Goal: Task Accomplishment & Management: Manage account settings

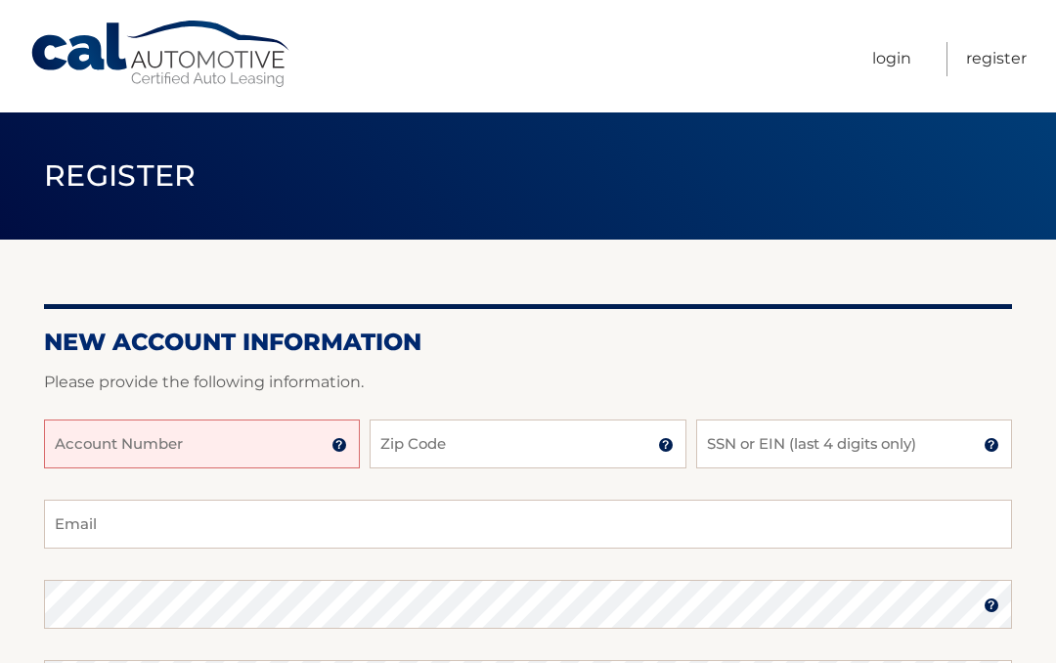
click at [217, 447] on input "Account Number" at bounding box center [202, 443] width 316 height 49
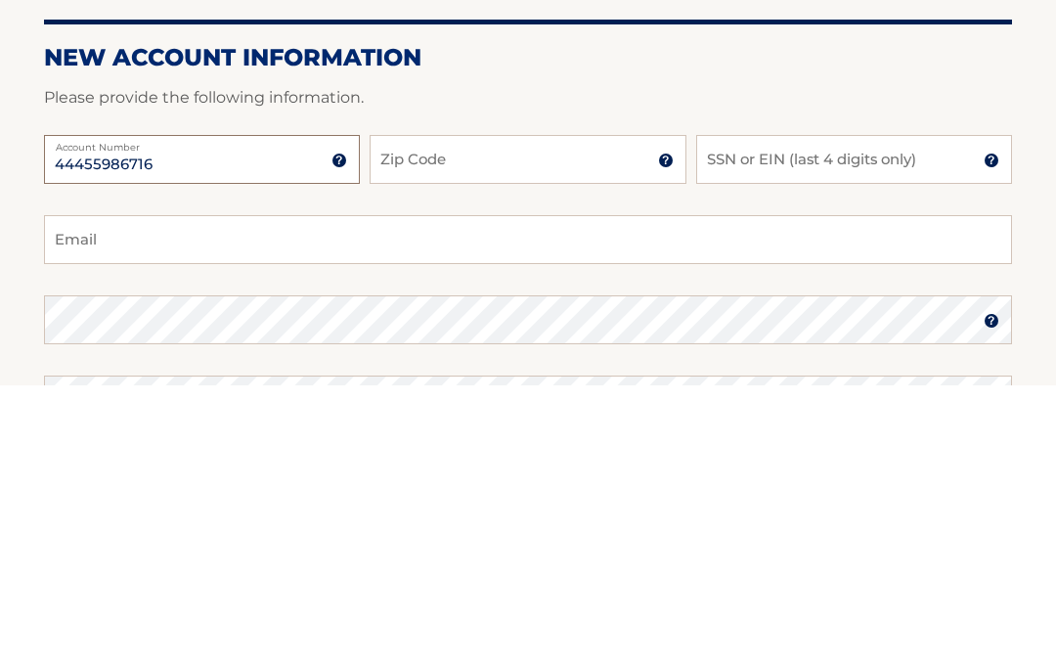
type input "44455986716"
click at [546, 419] on input "Zip Code" at bounding box center [528, 443] width 316 height 49
type input "11768"
click at [777, 419] on input "SSN or EIN (last 4 digits only)" at bounding box center [854, 443] width 316 height 49
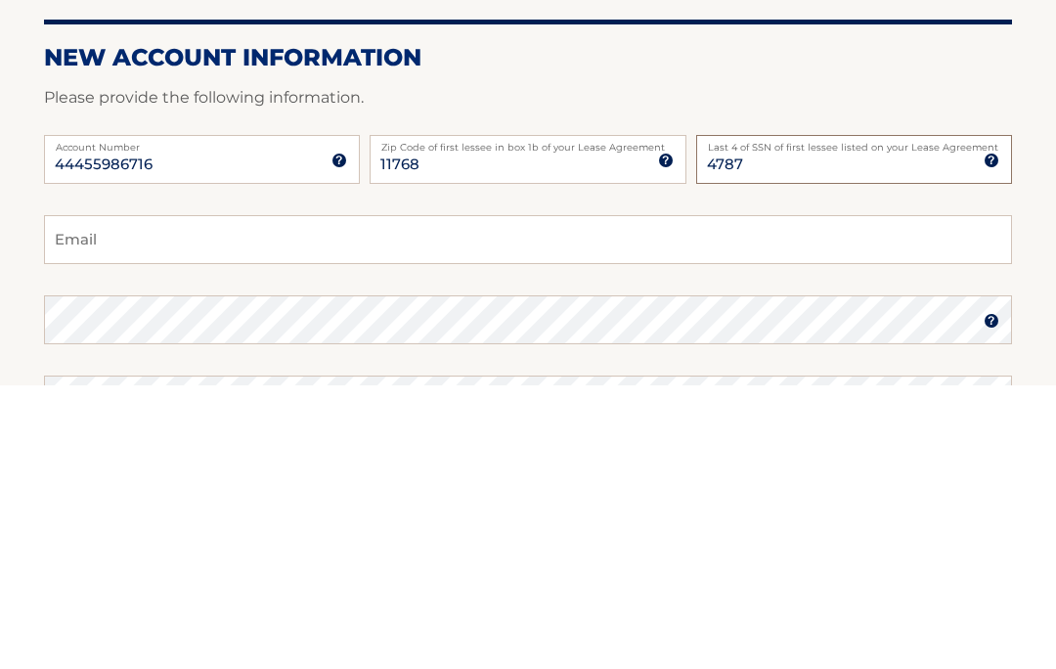
type input "4787"
click at [203, 500] on input "Email" at bounding box center [528, 524] width 968 height 49
type input "lenoreted68@outlook.com"
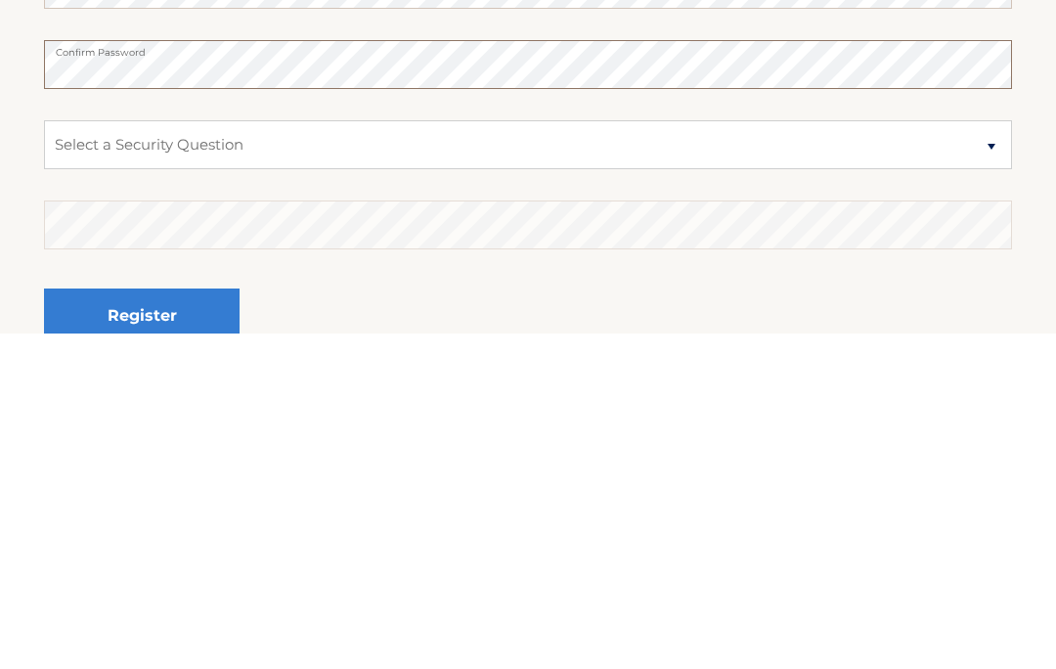
scroll to position [304, 0]
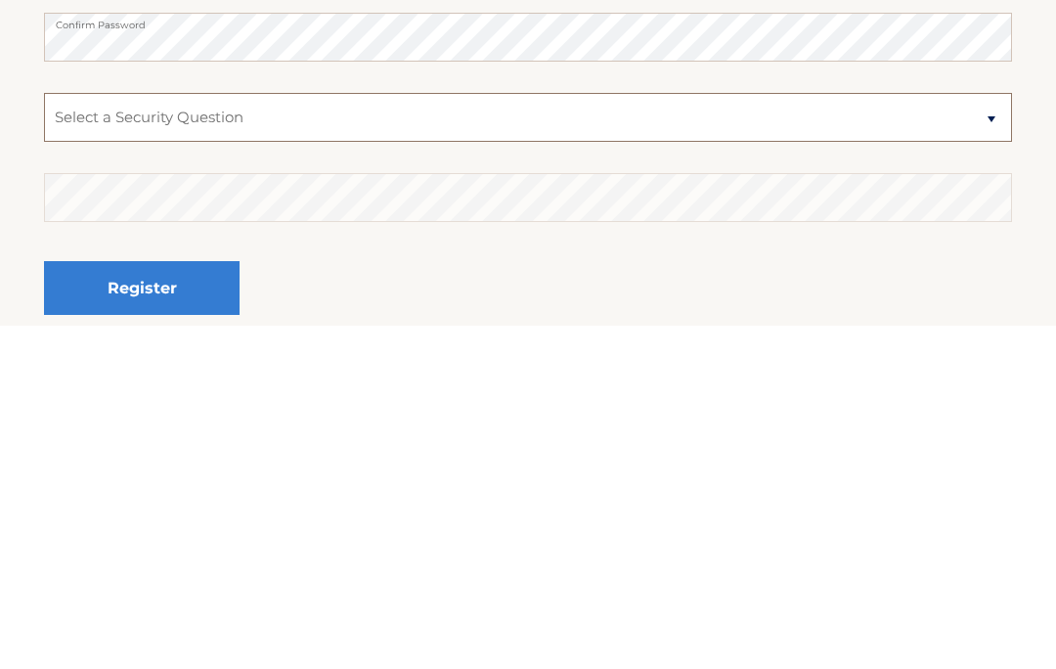
click at [201, 436] on select "Select a Security Question What was the name of your elementary school? What is…" at bounding box center [528, 460] width 968 height 49
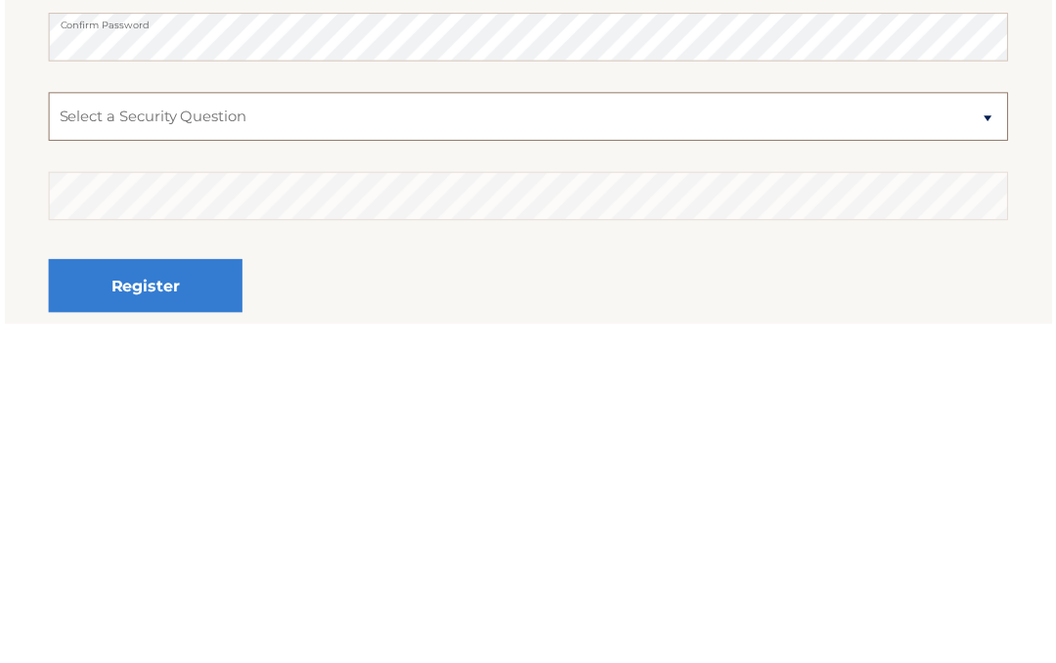
scroll to position [487, 0]
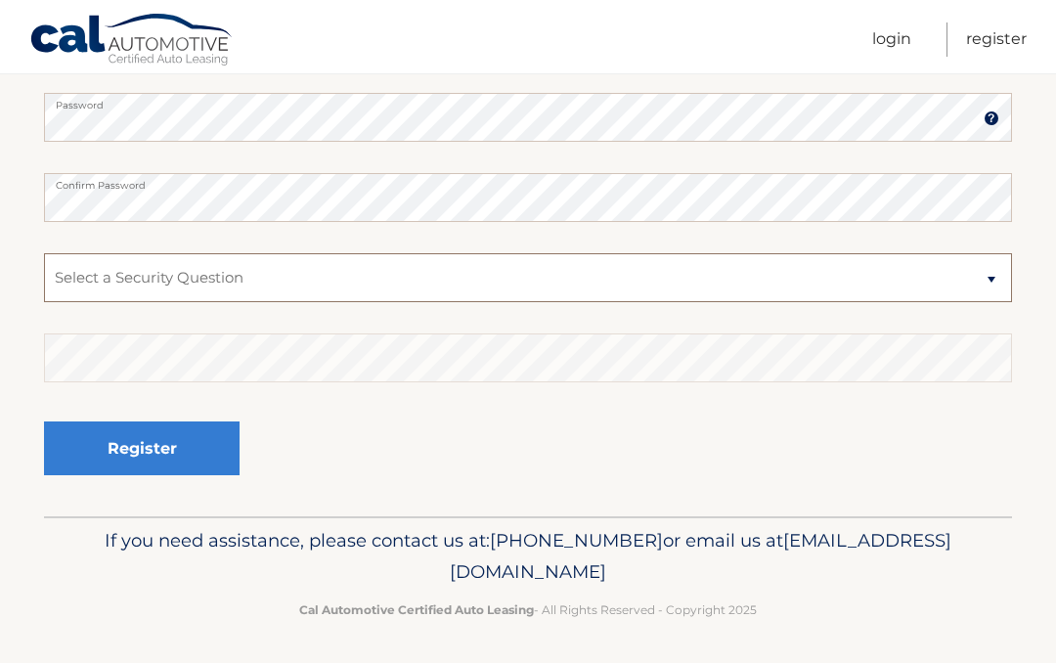
select select "3"
click at [453, 273] on select "Select a Security Question What was the name of your elementary school? What is…" at bounding box center [528, 277] width 968 height 49
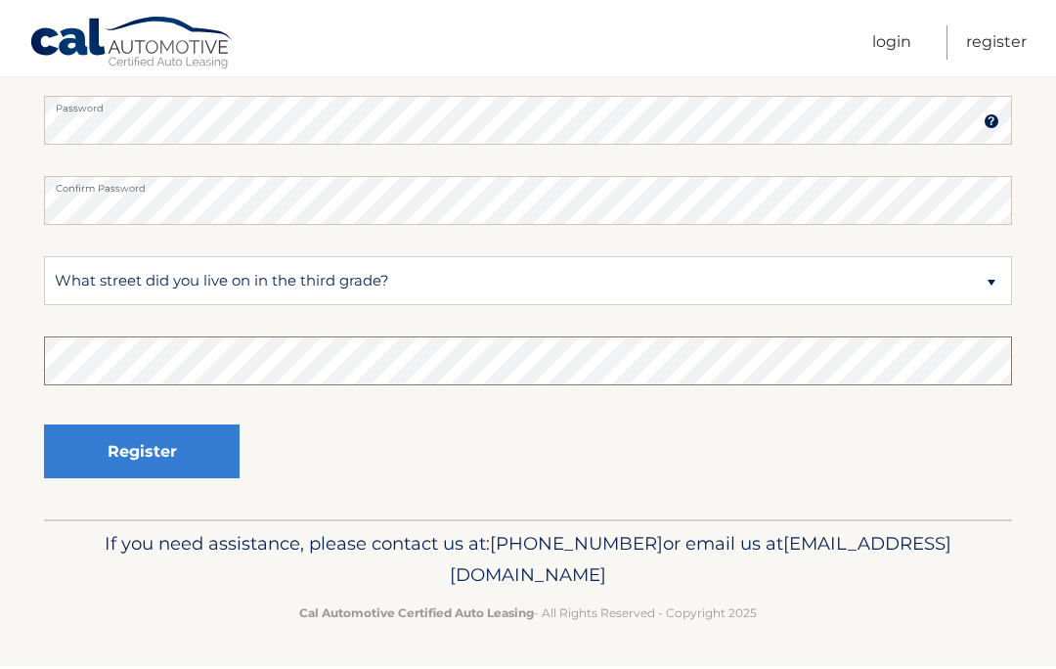
scroll to position [481, 0]
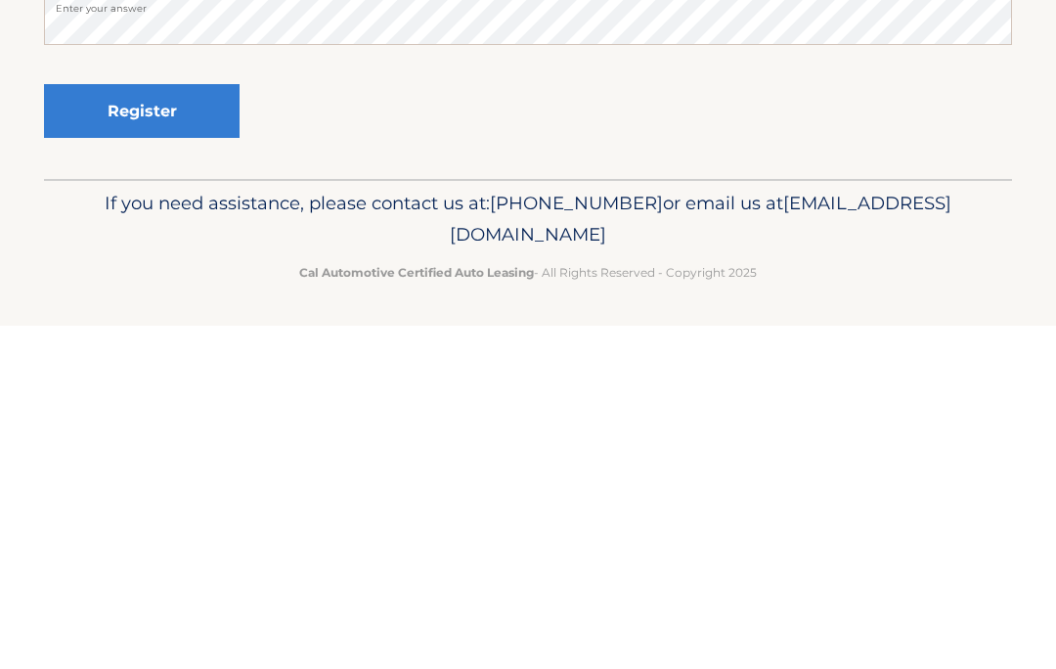
click at [142, 427] on button "Register" at bounding box center [142, 454] width 196 height 54
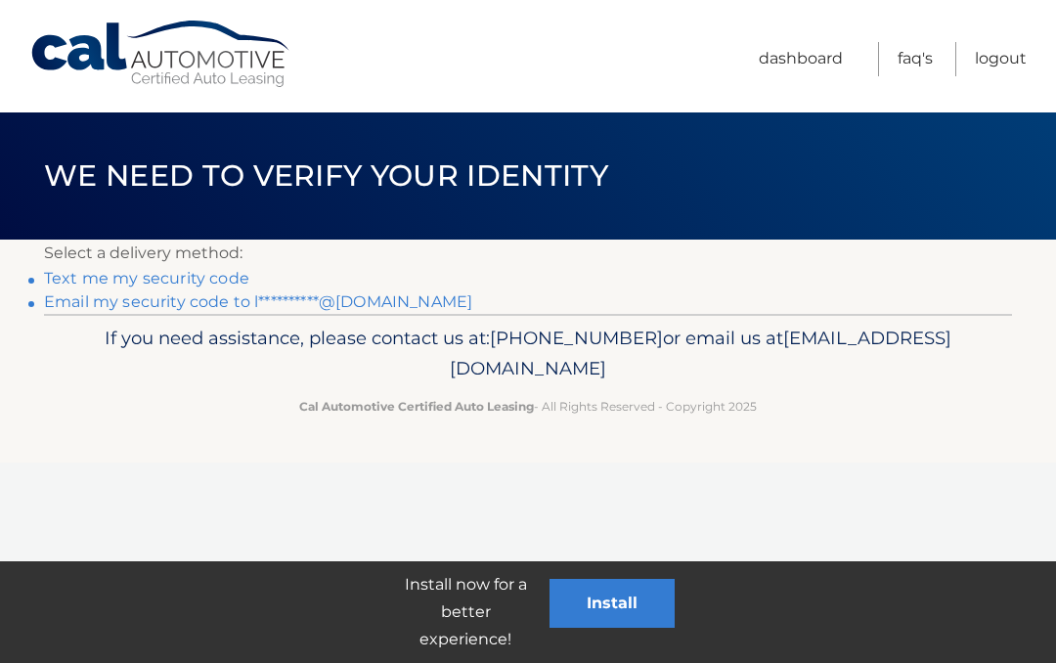
click at [178, 277] on link "Text me my security code" at bounding box center [146, 278] width 205 height 19
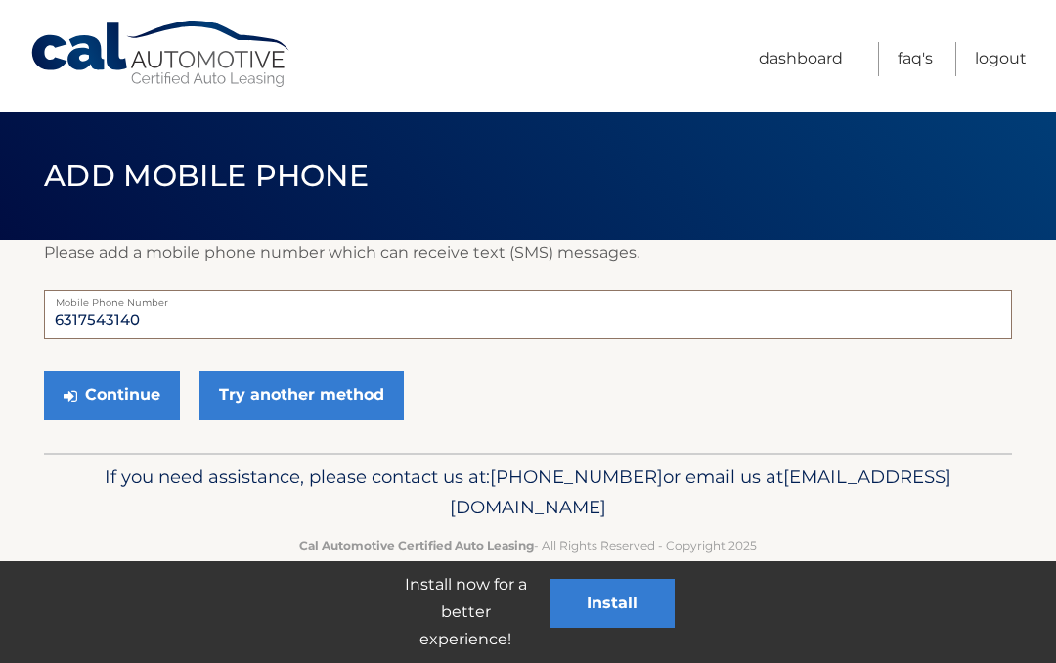
click at [188, 316] on input "6317543140" at bounding box center [528, 314] width 968 height 49
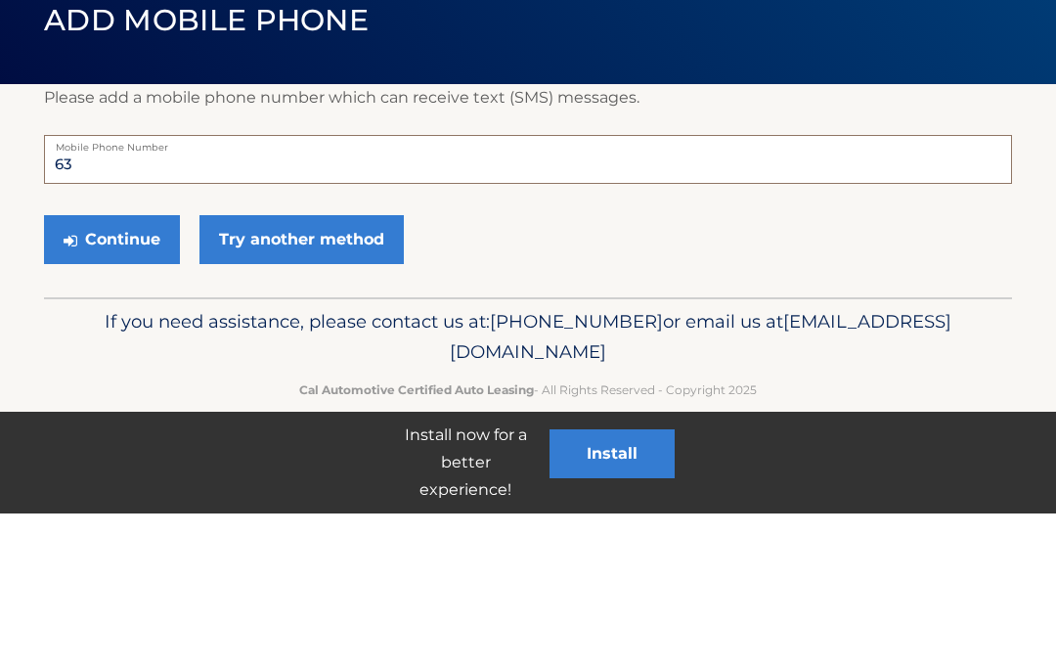
type input "6"
type input "6318163036"
click at [126, 370] on button "Continue" at bounding box center [112, 394] width 136 height 49
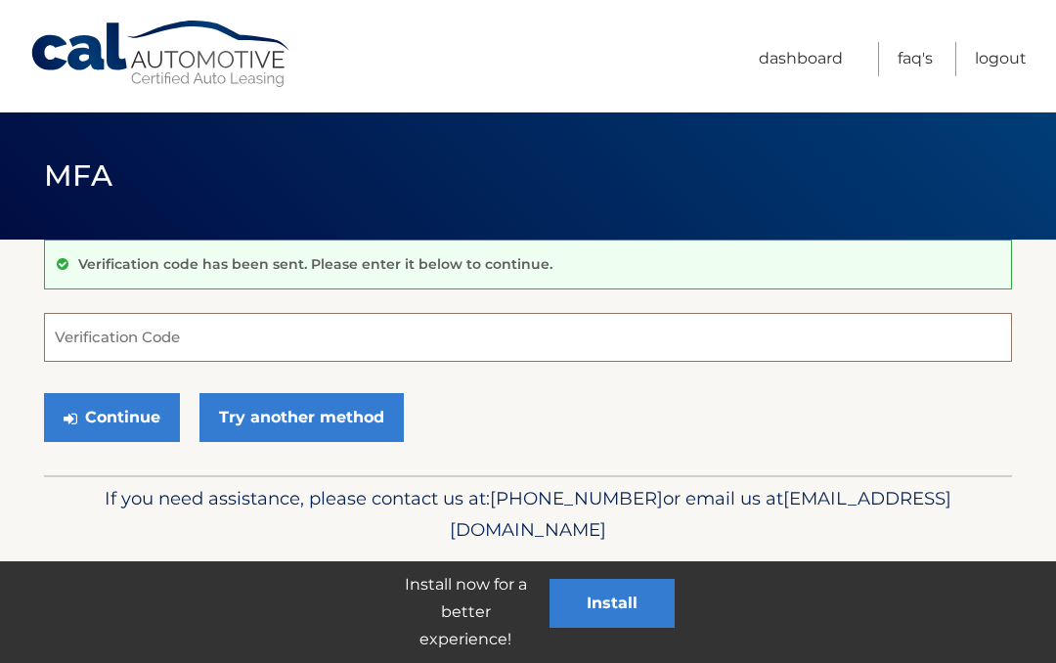
click at [151, 338] on input "Verification Code" at bounding box center [528, 337] width 968 height 49
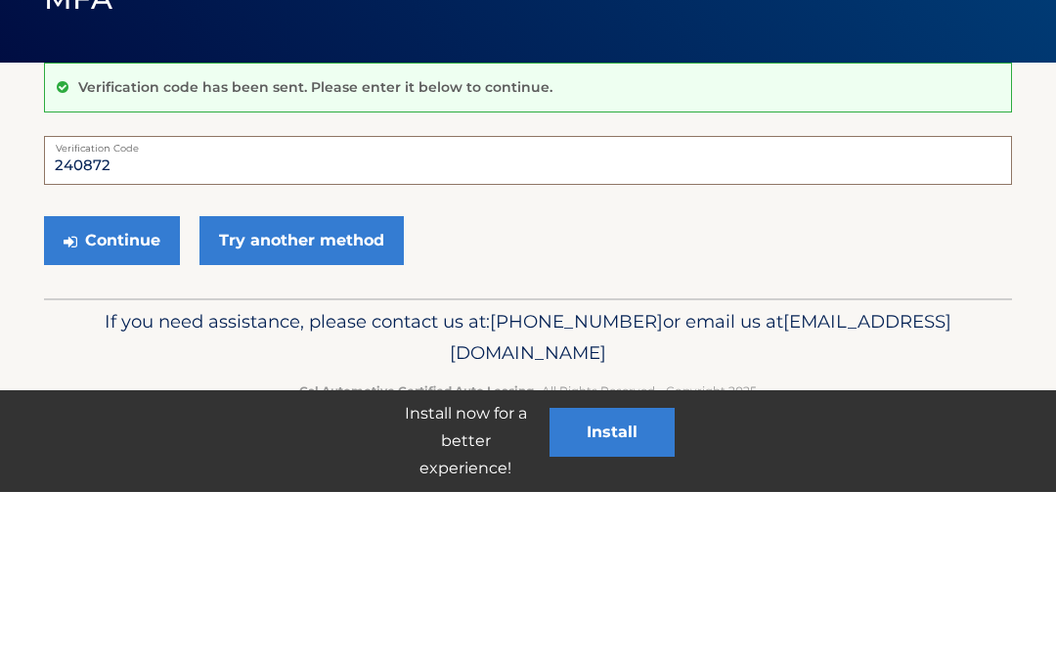
type input "240872"
click at [128, 393] on button "Continue" at bounding box center [112, 417] width 136 height 49
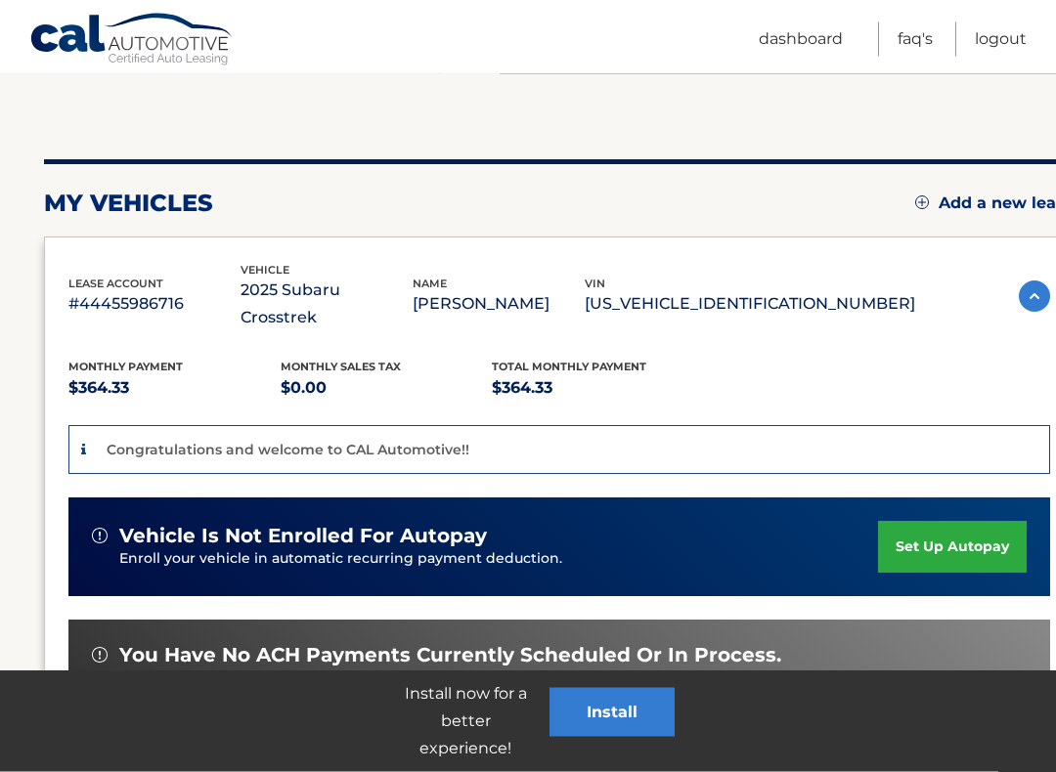
scroll to position [178, 0]
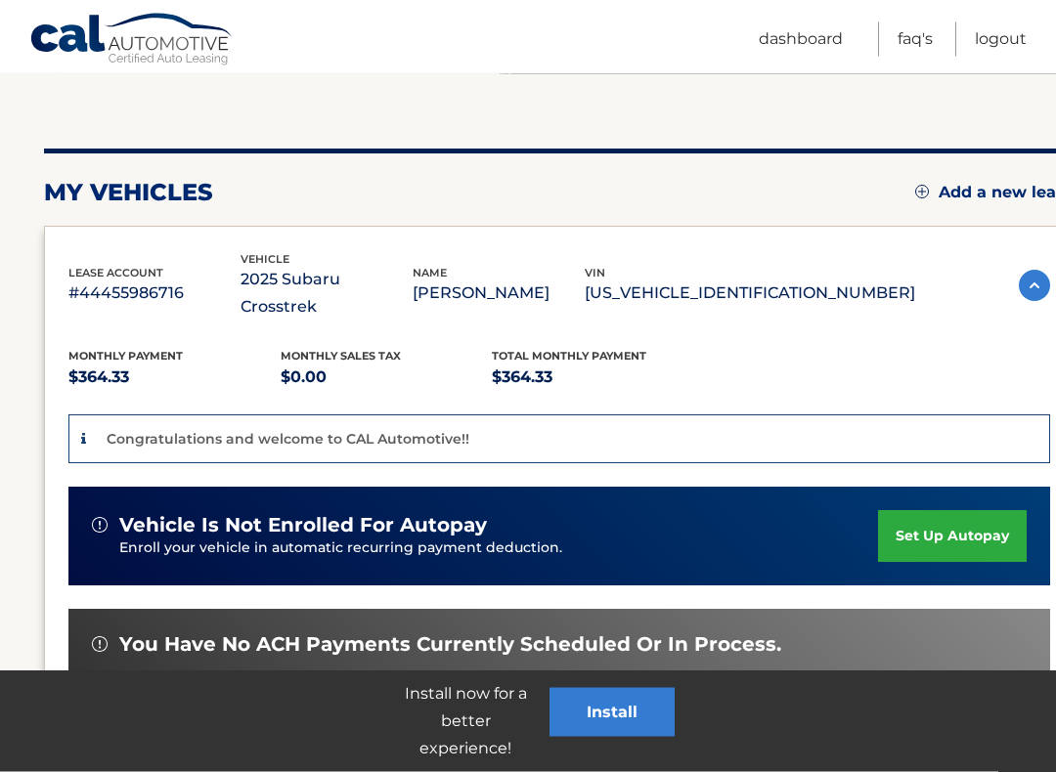
click at [959, 511] on link "set up autopay" at bounding box center [952, 537] width 149 height 52
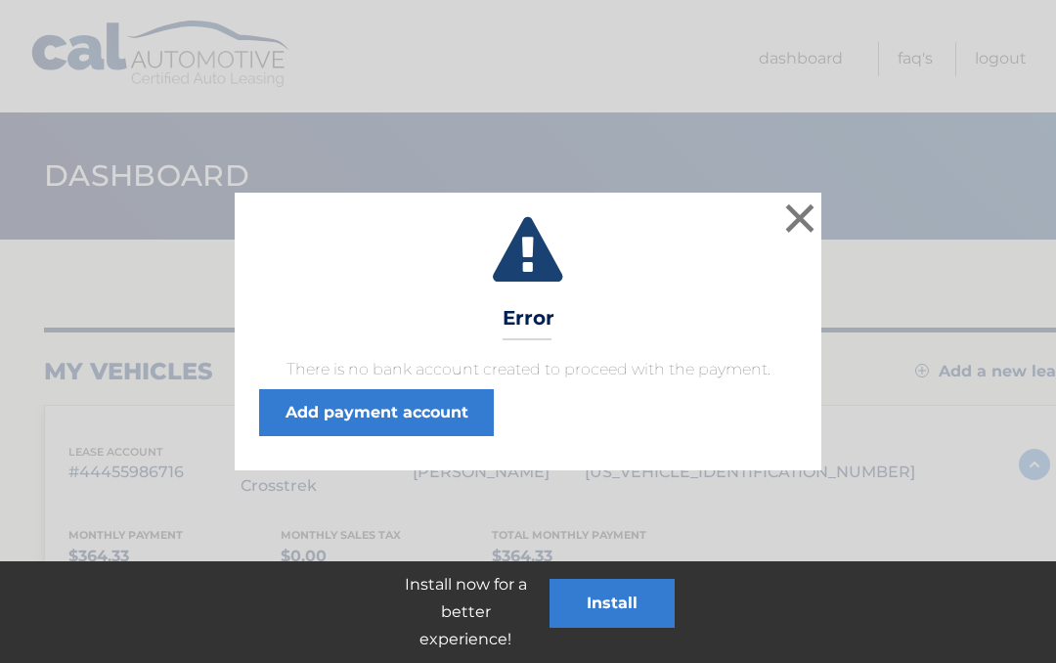
click at [369, 420] on link "Add payment account" at bounding box center [376, 412] width 235 height 47
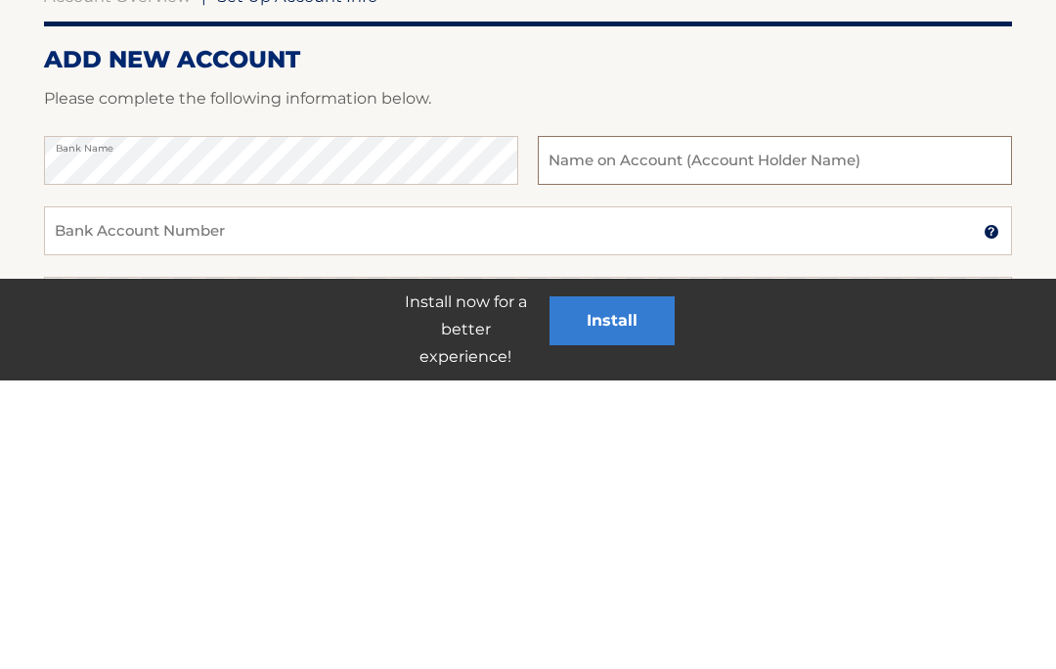
click at [645, 424] on input "text" at bounding box center [775, 448] width 474 height 49
type input "Theodore Mazzucca"
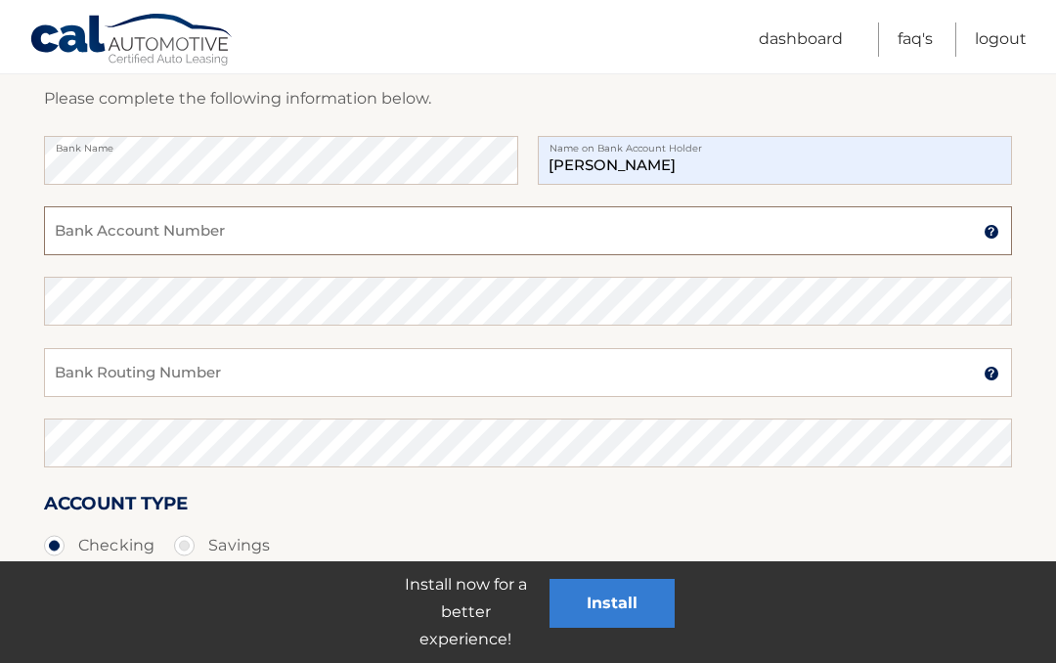
click at [183, 224] on input "Bank Account Number" at bounding box center [528, 230] width 968 height 49
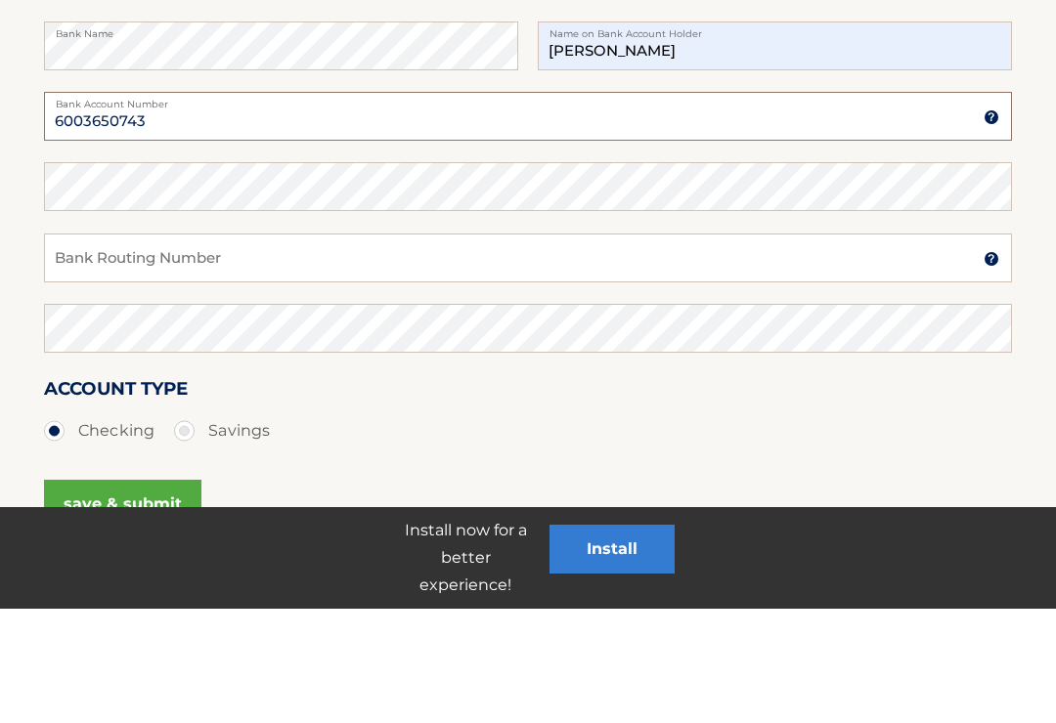
type input "6003650743"
click at [390, 348] on input "Bank Routing Number" at bounding box center [528, 372] width 968 height 49
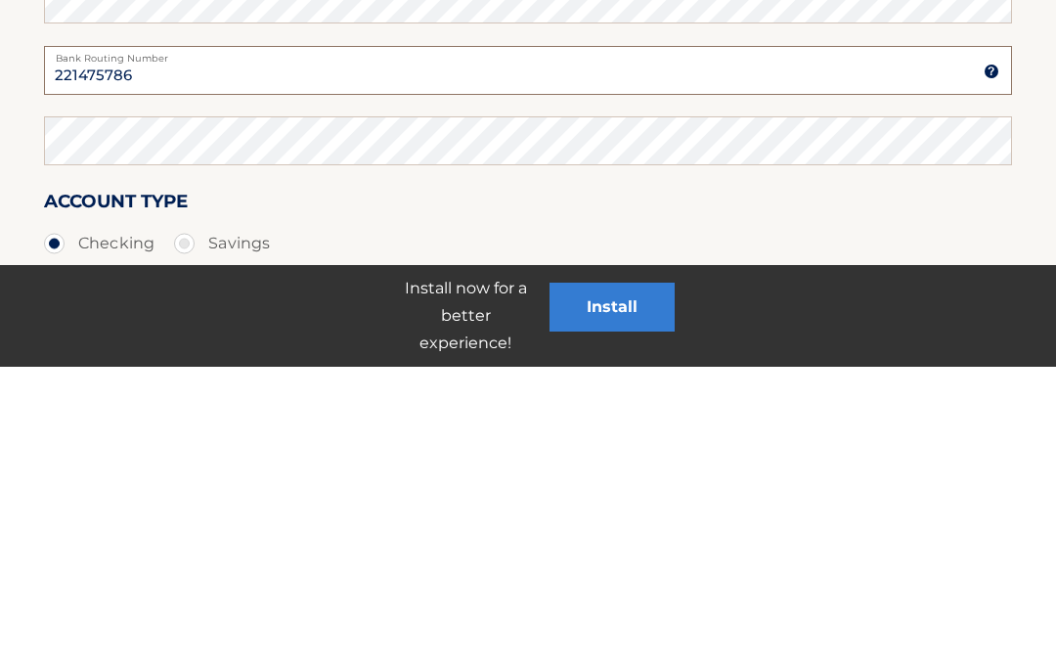
type input "221475786"
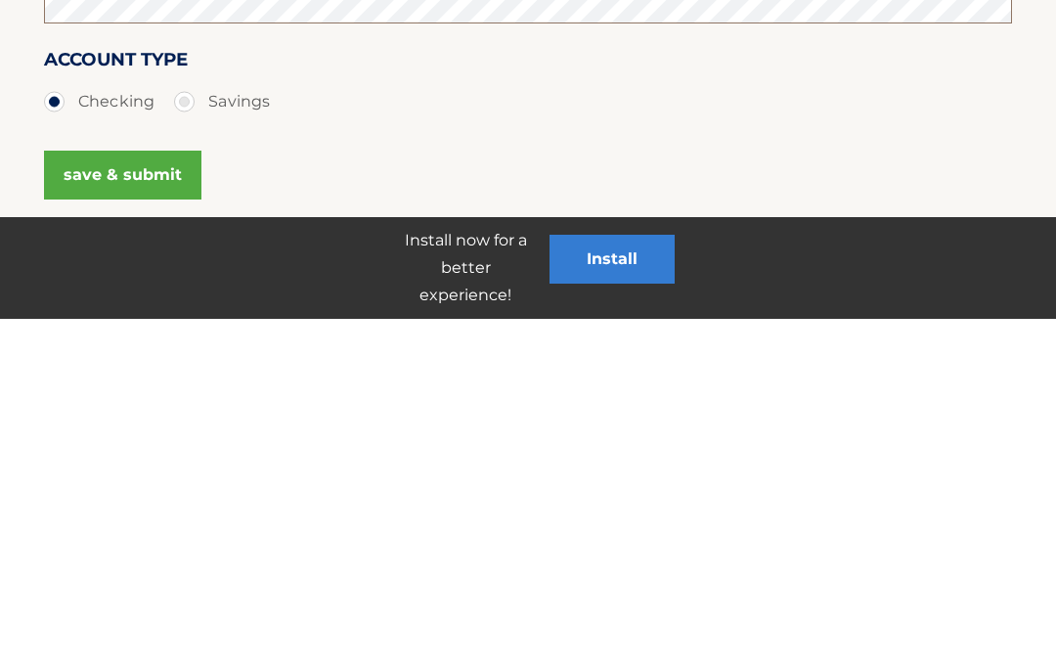
scroll to position [384, 0]
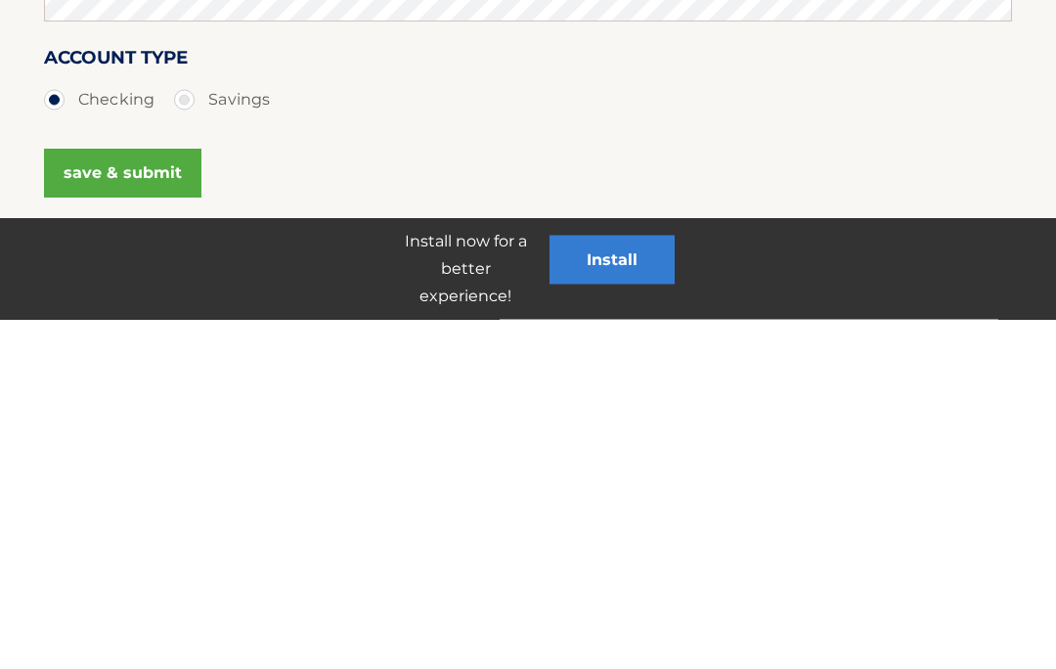
click at [130, 499] on button "save & submit" at bounding box center [122, 523] width 157 height 49
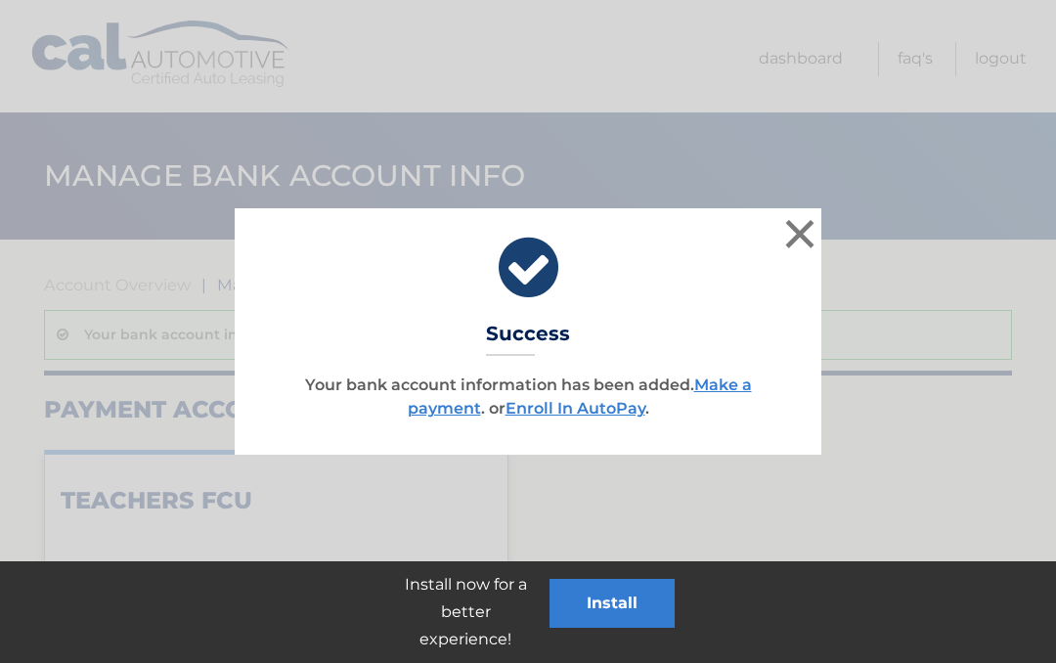
click at [579, 413] on link "Enroll In AutoPay" at bounding box center [575, 408] width 140 height 19
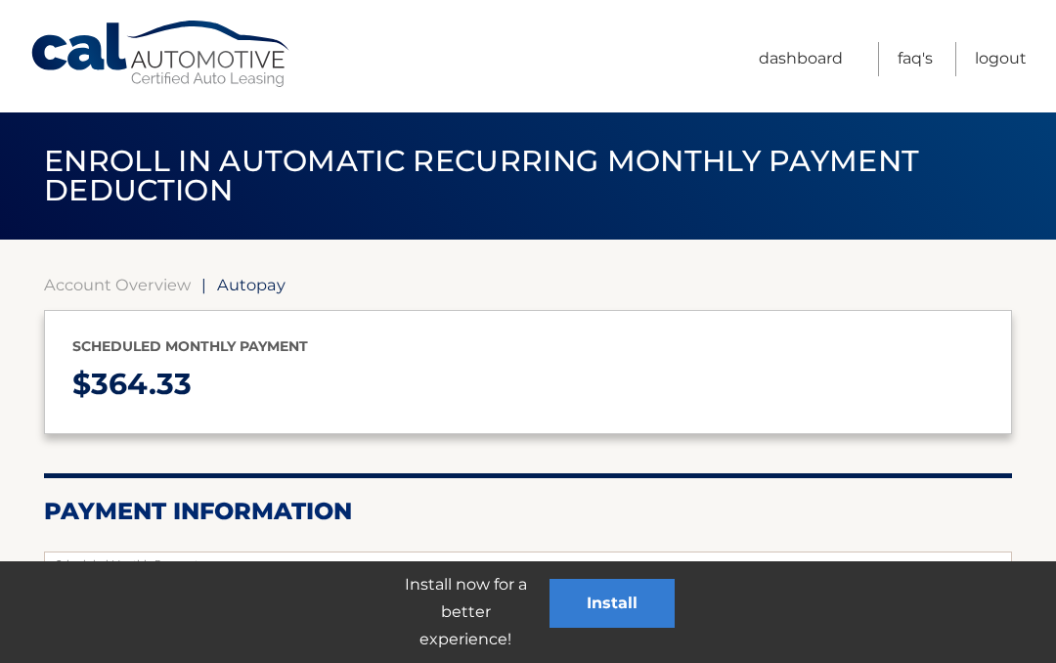
select select "OWEwZmUyYTgtZTUyMS00ZjAyLThjOTMtYmY1MzI3YTU1ZmY2"
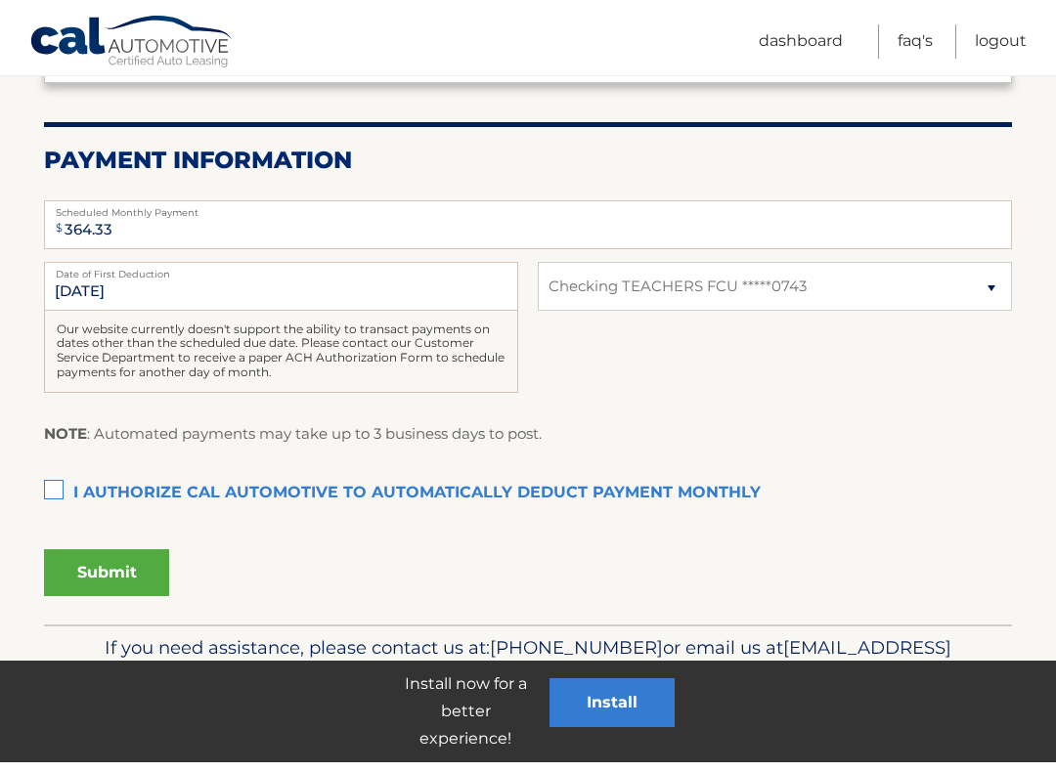
scroll to position [345, 0]
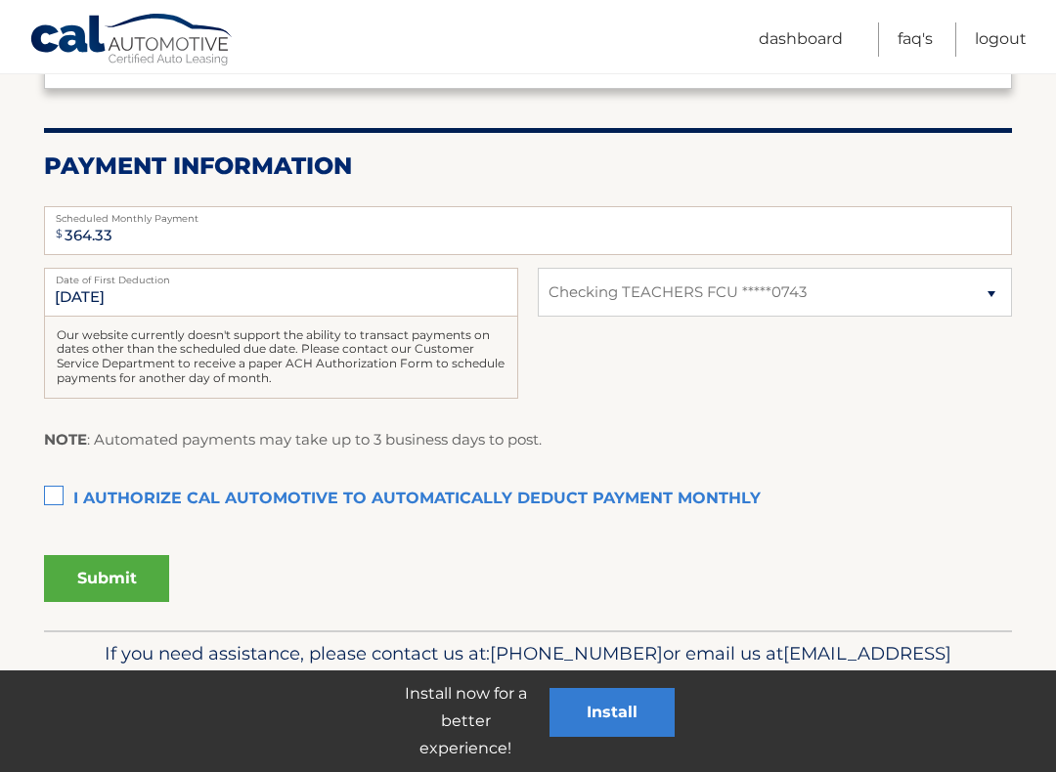
click at [56, 491] on label "I authorize cal automotive to automatically deduct payment monthly This checkbo…" at bounding box center [528, 499] width 968 height 39
click at [0, 0] on input "I authorize cal automotive to automatically deduct payment monthly This checkbo…" at bounding box center [0, 0] width 0 height 0
click at [133, 582] on button "Submit" at bounding box center [106, 578] width 125 height 47
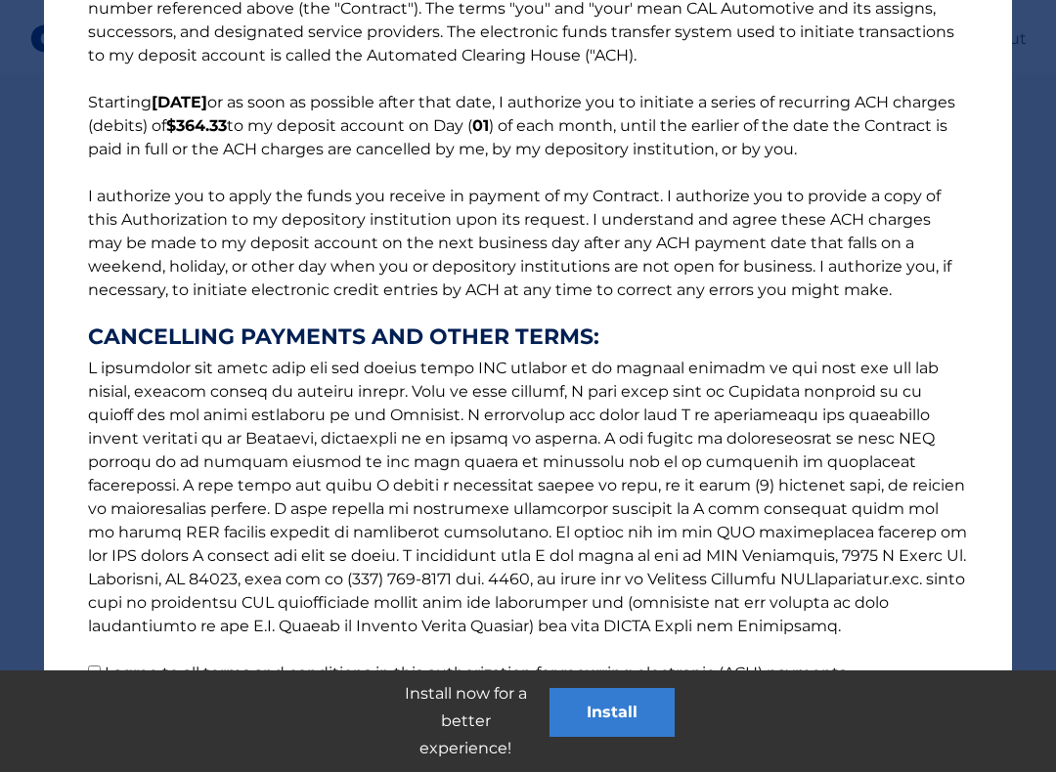
scroll to position [431, 0]
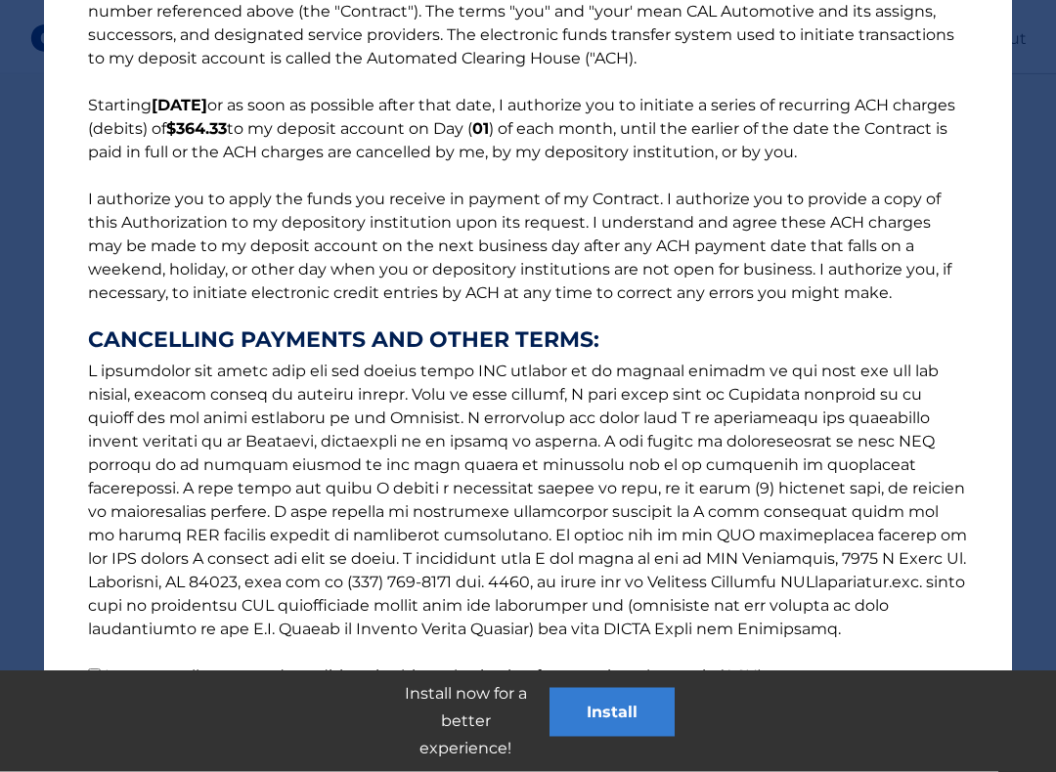
click at [621, 662] on button "Install" at bounding box center [611, 712] width 125 height 49
click at [614, 662] on button "Install" at bounding box center [611, 712] width 125 height 49
click at [605, 662] on button "Install" at bounding box center [611, 712] width 125 height 49
click at [647, 662] on button "Install" at bounding box center [611, 712] width 125 height 49
click at [630, 662] on button "Install" at bounding box center [611, 712] width 125 height 49
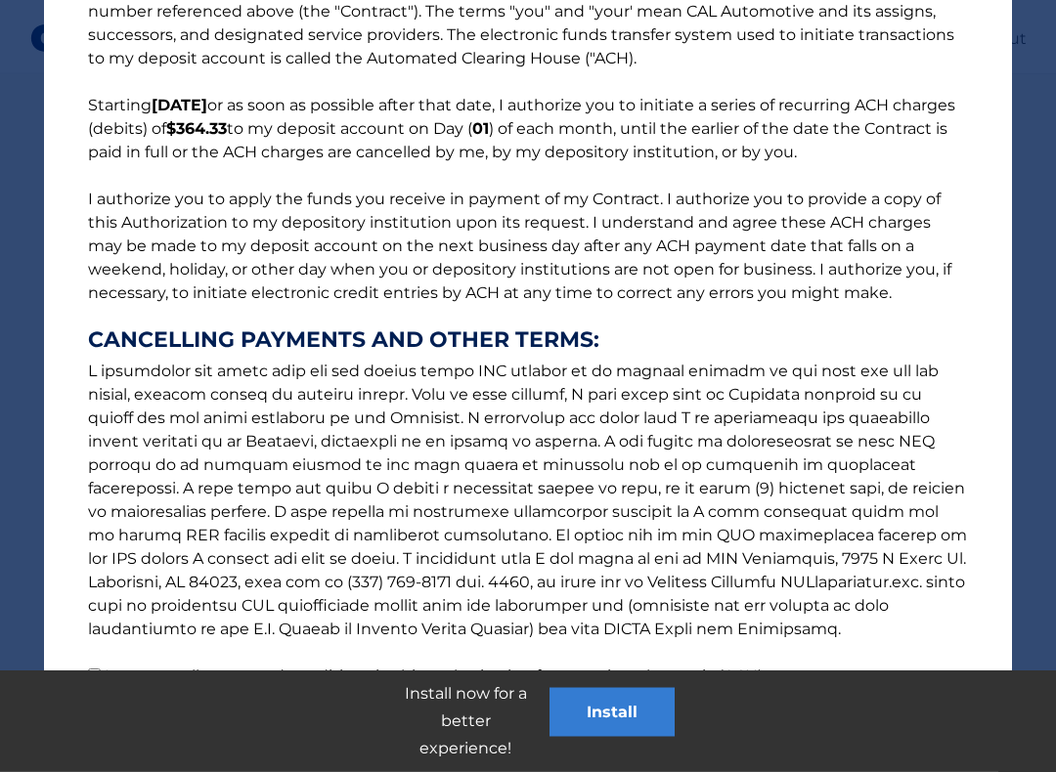
click at [625, 662] on button "Install" at bounding box center [611, 712] width 125 height 49
click at [465, 662] on p "Install now for a better experience!" at bounding box center [465, 721] width 168 height 82
click at [622, 662] on button "Install" at bounding box center [611, 712] width 125 height 49
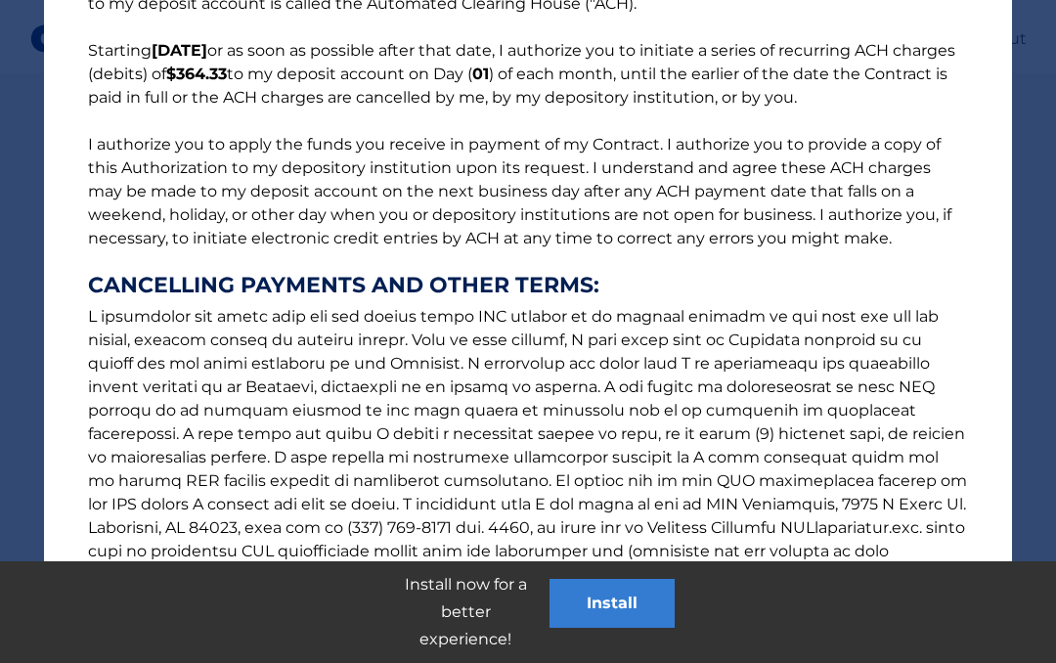
scroll to position [630, 0]
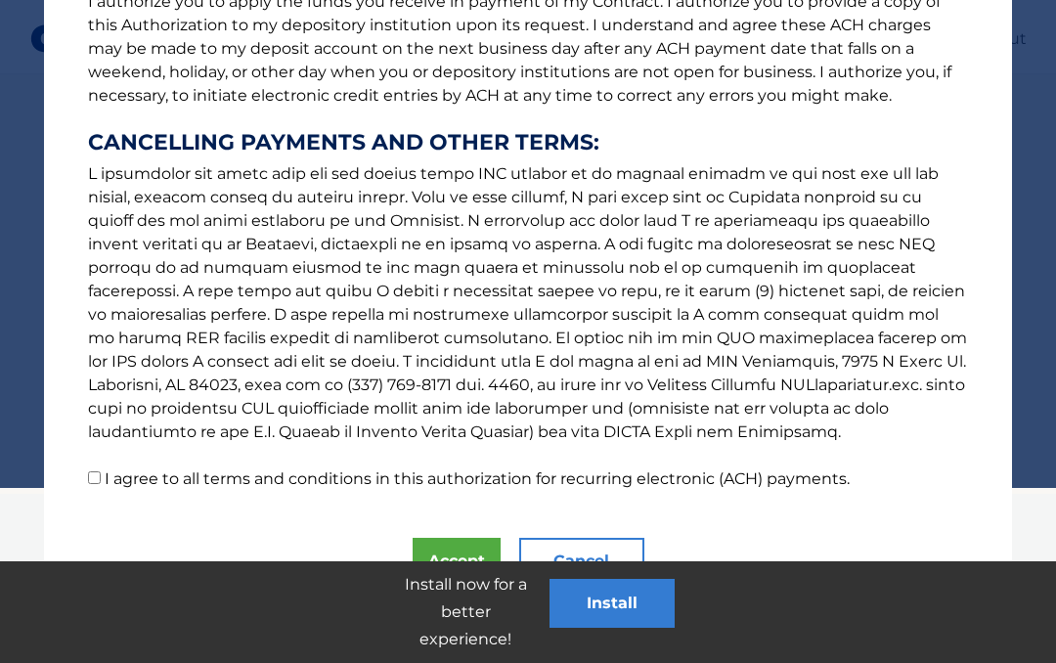
click at [91, 484] on input "I agree to all terms and conditions in this authorization for recurring electro…" at bounding box center [94, 477] width 13 height 13
checkbox input "true"
click at [506, 542] on div "The words "I" "me" and "my" mean any identified Customer who signs this Authori…" at bounding box center [528, 189] width 968 height 947
click at [467, 544] on button "Accept" at bounding box center [457, 561] width 88 height 47
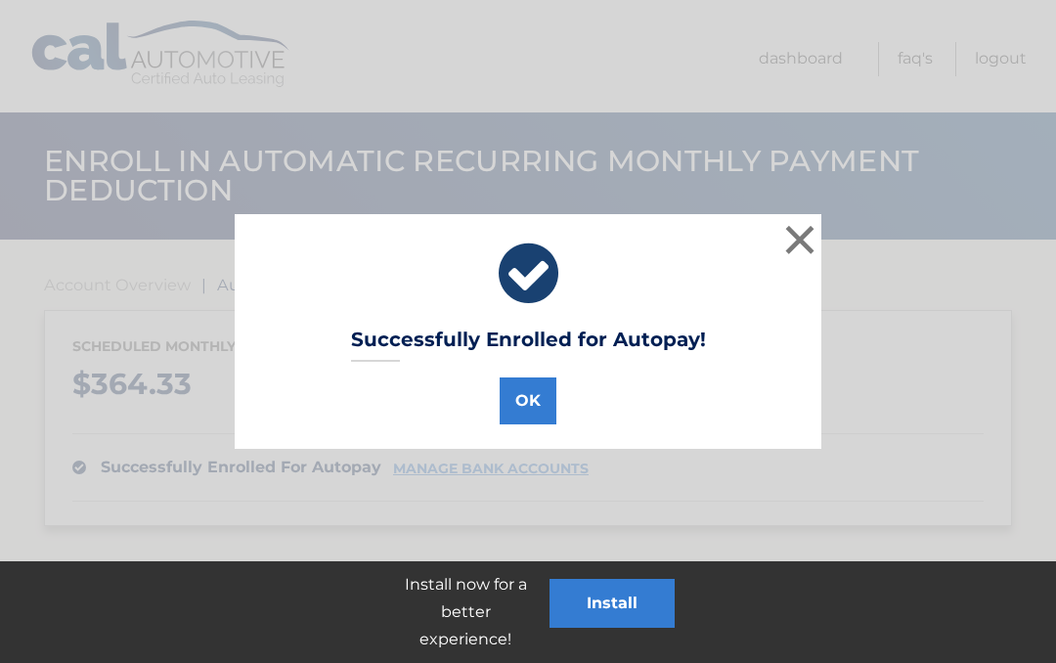
click at [514, 406] on button "OK" at bounding box center [528, 400] width 57 height 47
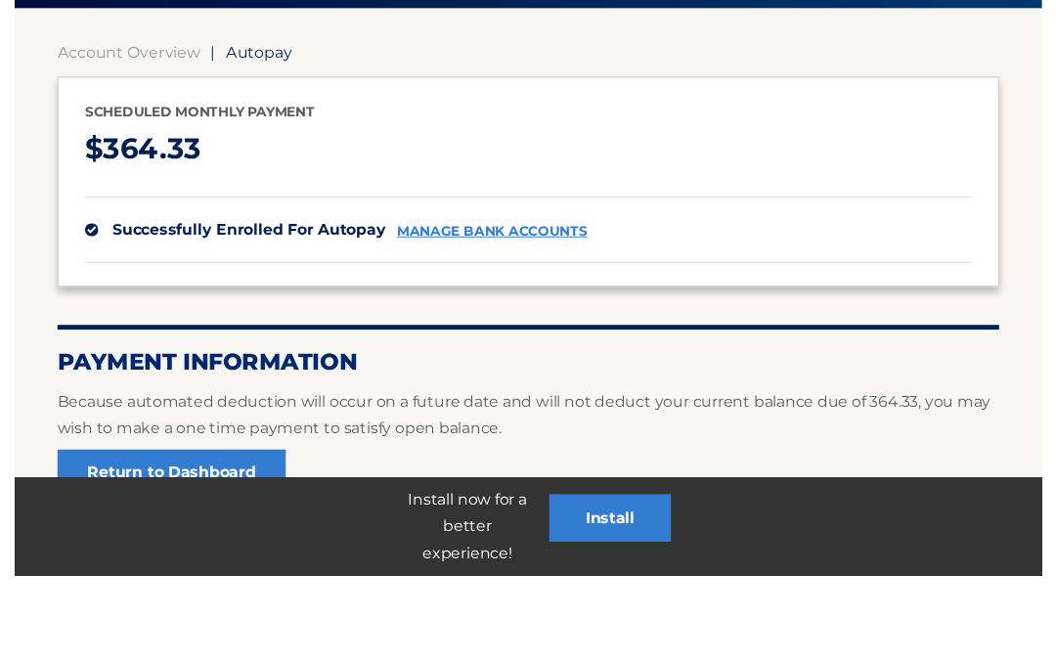
scroll to position [269, 0]
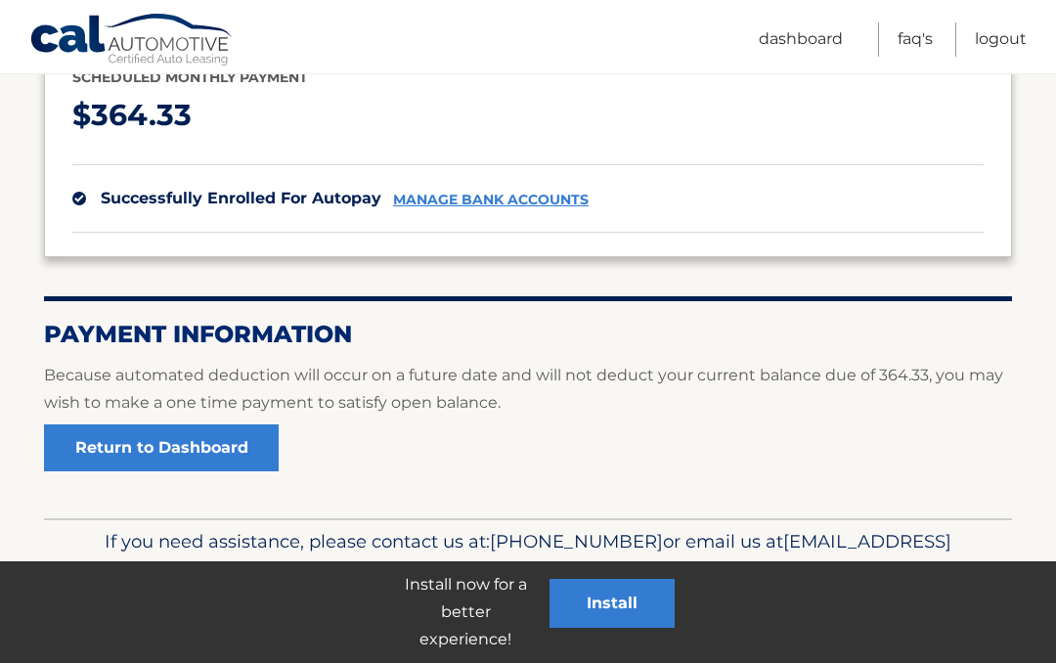
click at [190, 454] on link "Return to Dashboard" at bounding box center [161, 447] width 235 height 47
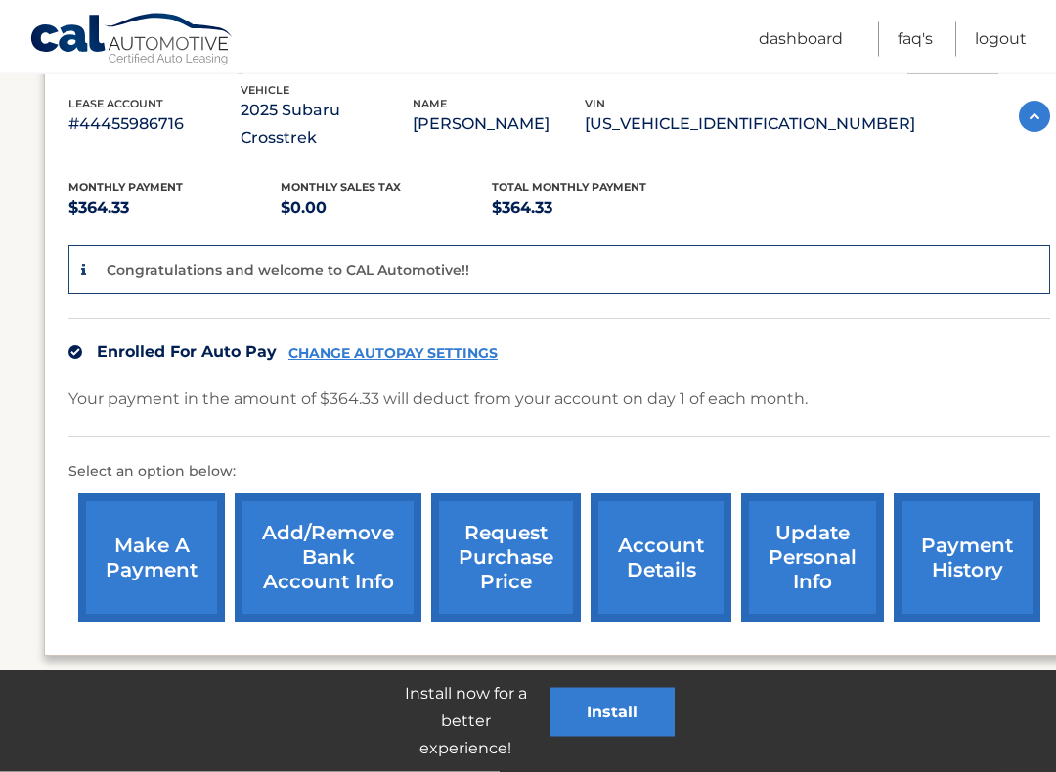
scroll to position [365, 0]
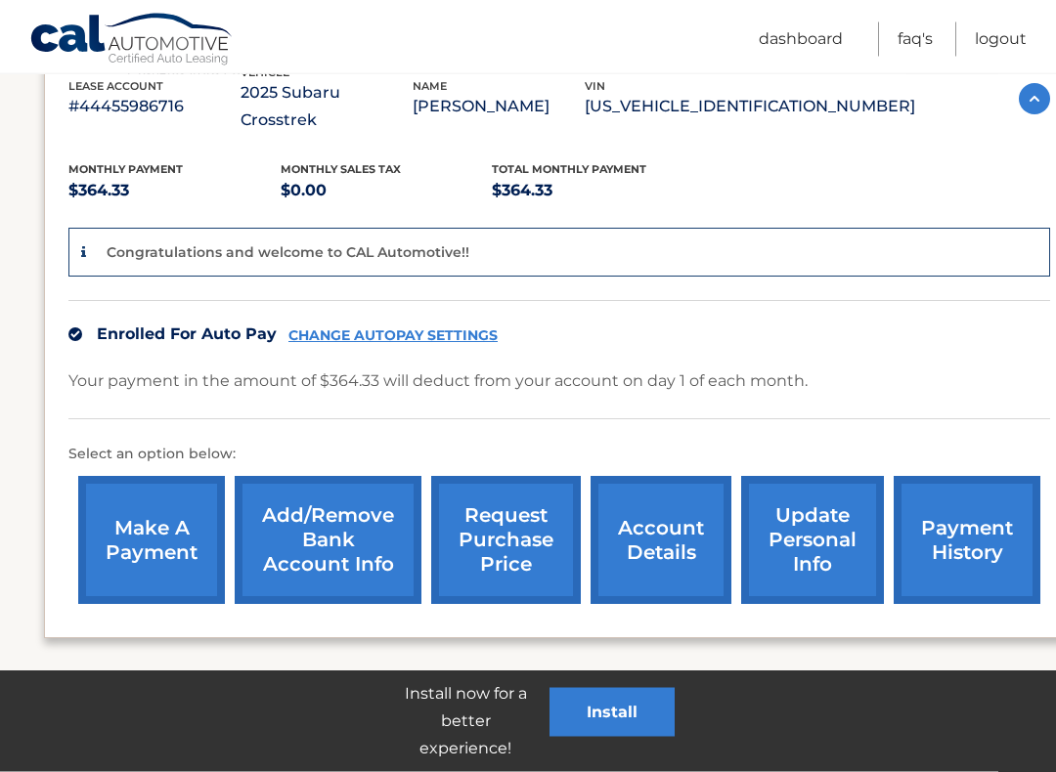
click at [173, 492] on link "make a payment" at bounding box center [151, 541] width 147 height 128
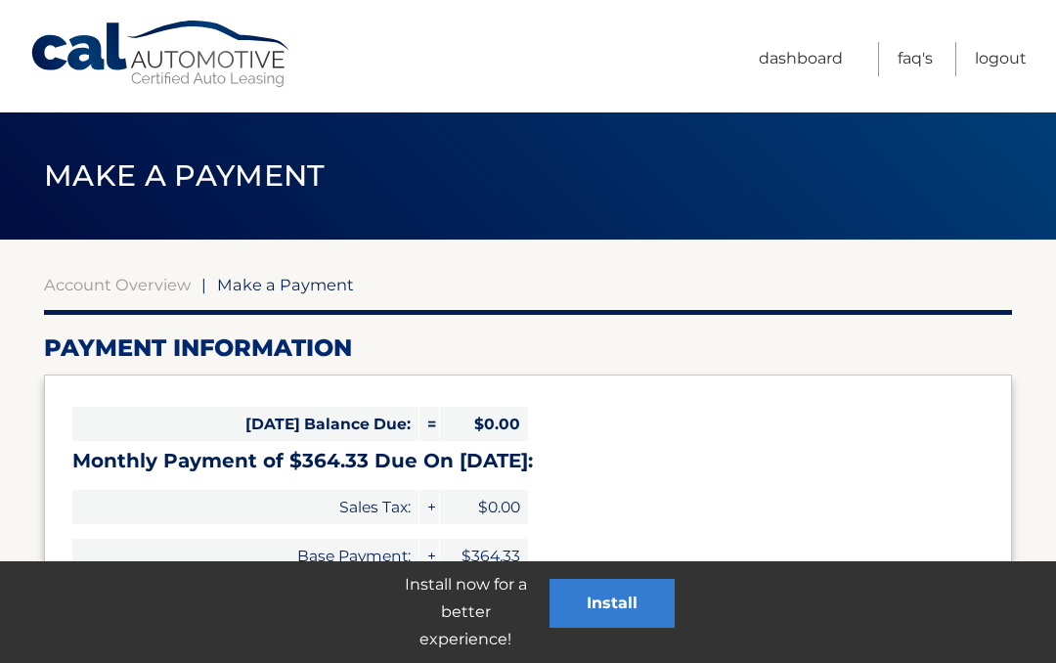
select select "OWEwZmUyYTgtZTUyMS00ZjAyLThjOTMtYmY1MzI3YTU1ZmY2"
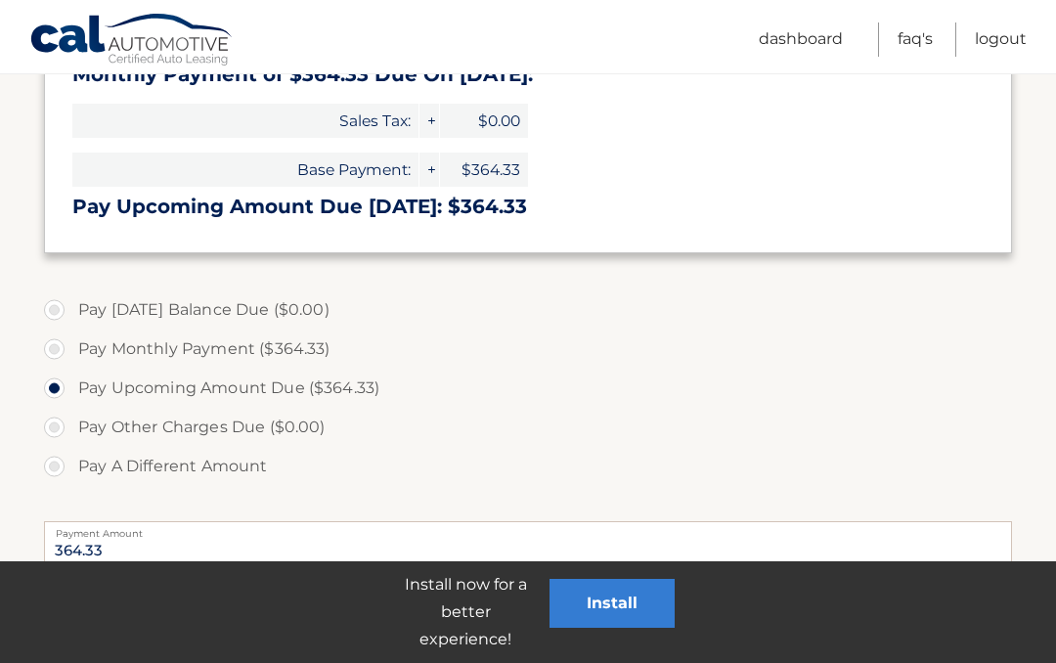
scroll to position [385, 0]
